Goal: Task Accomplishment & Management: Complete application form

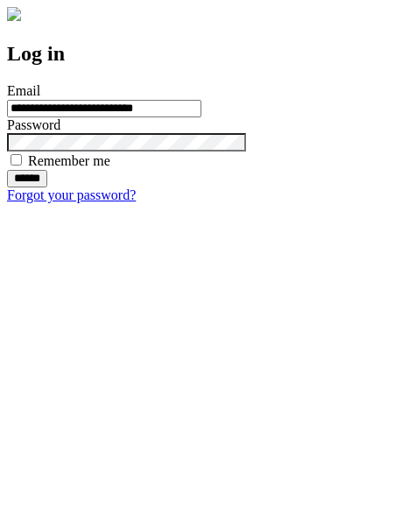
type input "**********"
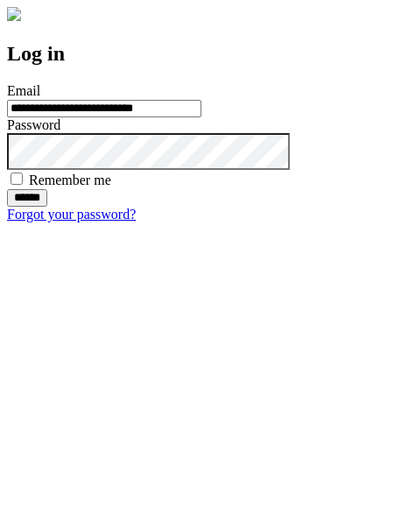
click at [47, 207] on input "******" at bounding box center [27, 198] width 40 height 18
